Goal: Navigation & Orientation: Understand site structure

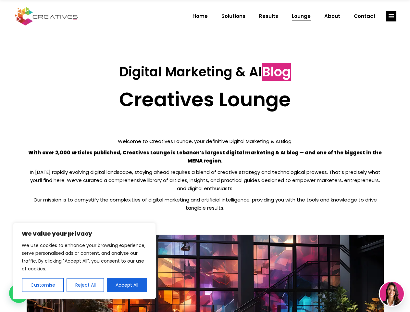
click at [205, 156] on p "With over 2,000 articles published, Creatives Lounge is Lebanon’s largest digit…" at bounding box center [205, 156] width 357 height 16
click at [43, 285] on button "Customise" at bounding box center [43, 285] width 42 height 14
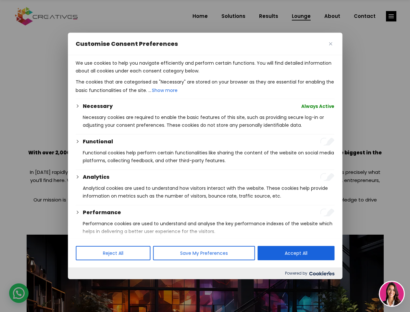
click at [85, 285] on div at bounding box center [205, 156] width 410 height 312
click at [127, 75] on p "We use cookies to help you navigate efficiently and perform certain functions. …" at bounding box center [205, 67] width 259 height 16
click at [391, 16] on div at bounding box center [205, 156] width 410 height 312
click at [392, 294] on img at bounding box center [392, 294] width 24 height 24
